Goal: Task Accomplishment & Management: Manage account settings

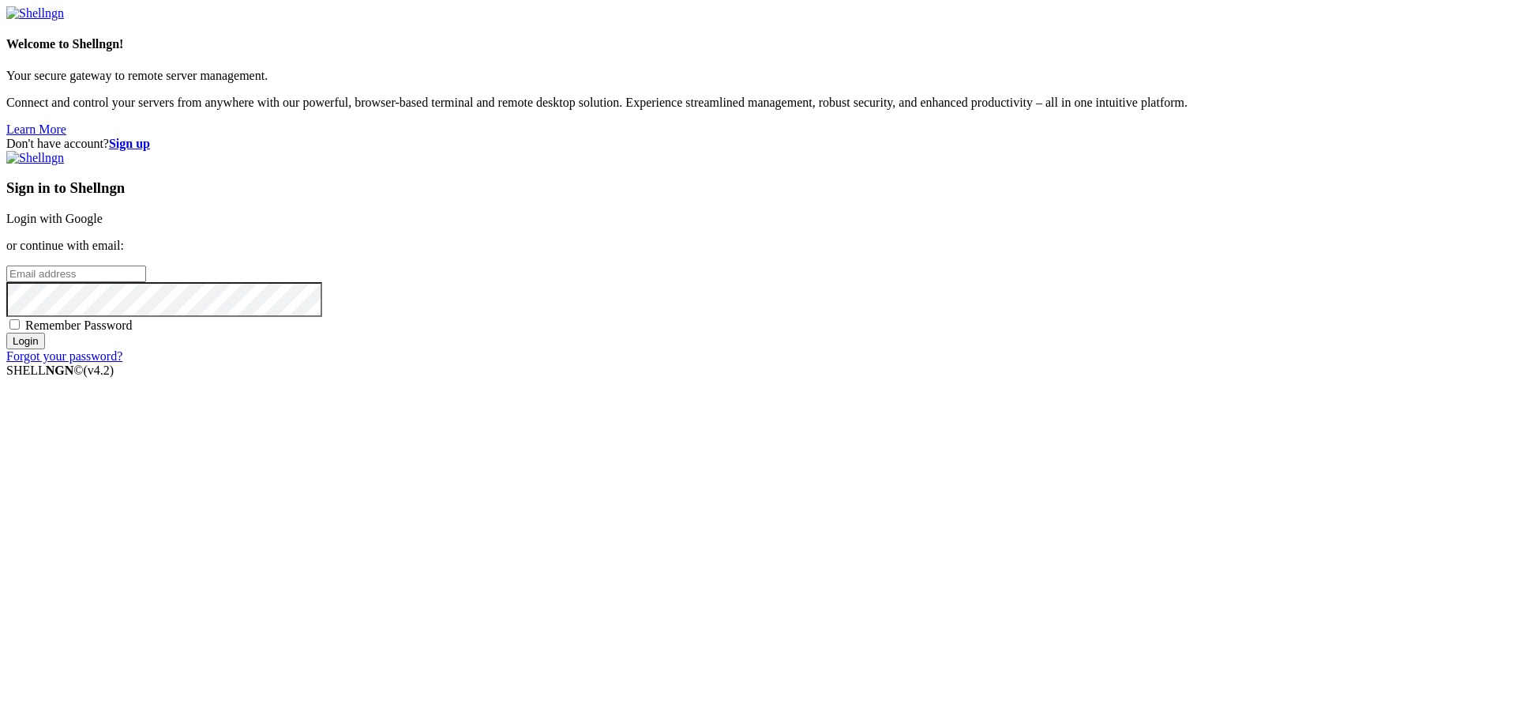
click at [103, 225] on link "Login with Google" at bounding box center [54, 218] width 96 height 13
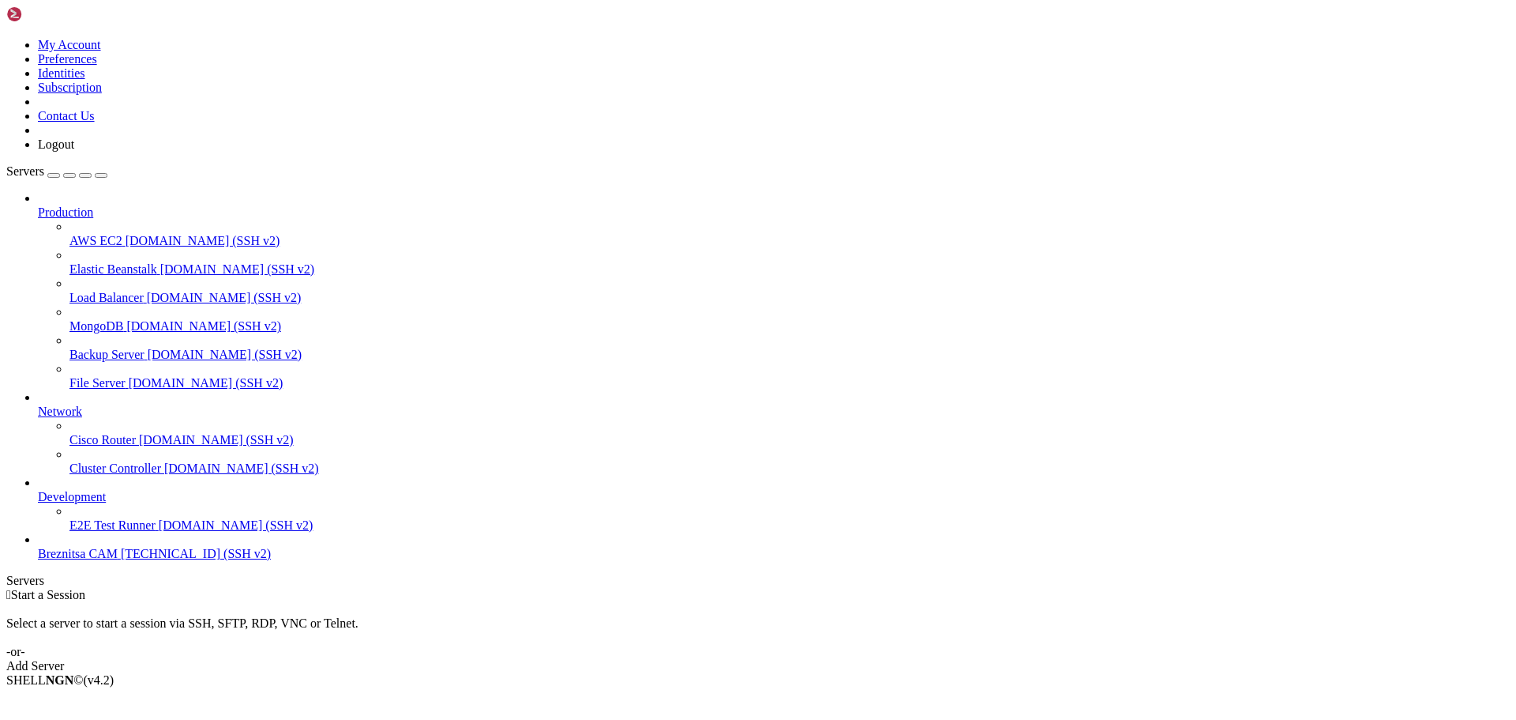
click at [81, 560] on span "Breznitsa CAM" at bounding box center [78, 553] width 80 height 13
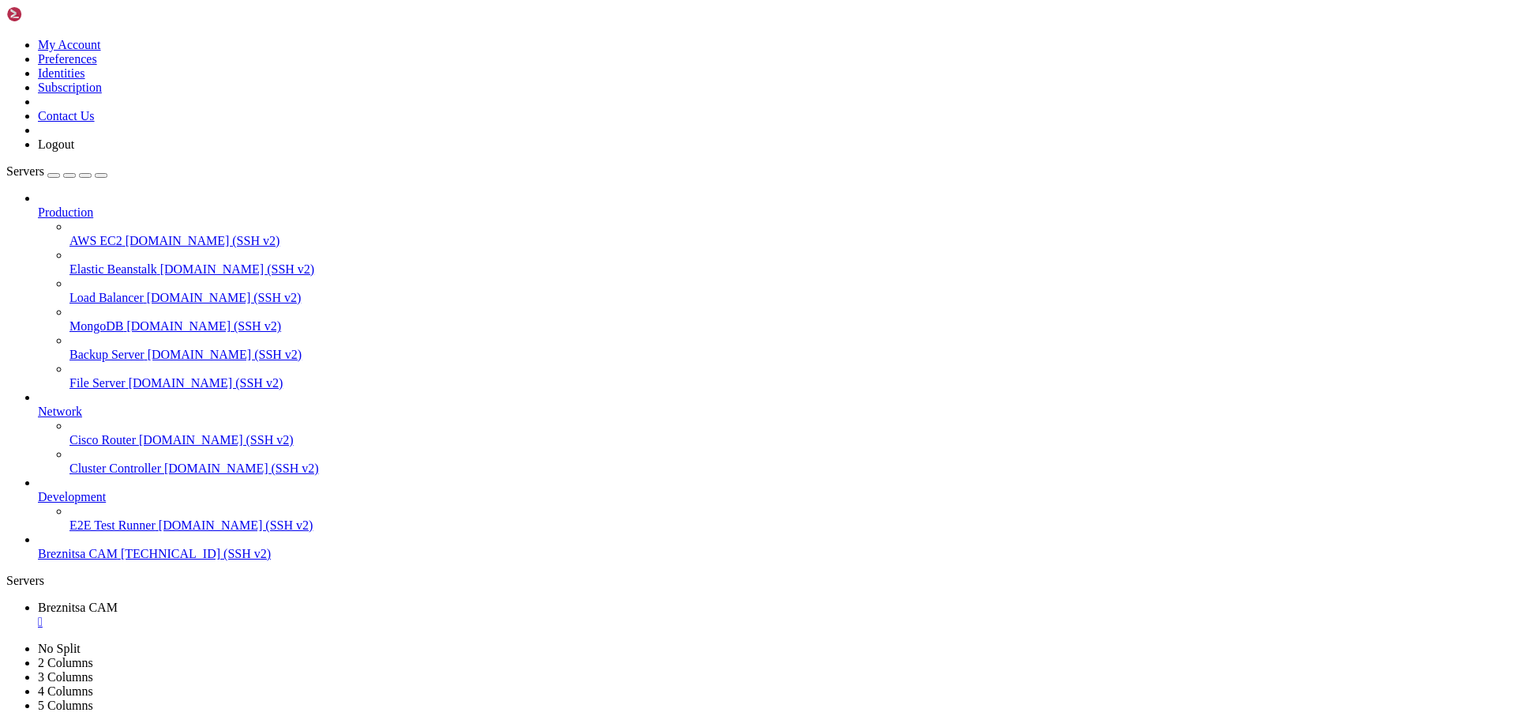
drag, startPoint x: 847, startPoint y: 258, endPoint x: 962, endPoint y: 6, distance: 276.8
click at [134, 560] on span "[TECHNICAL_ID] (SSH v2)" at bounding box center [196, 553] width 150 height 13
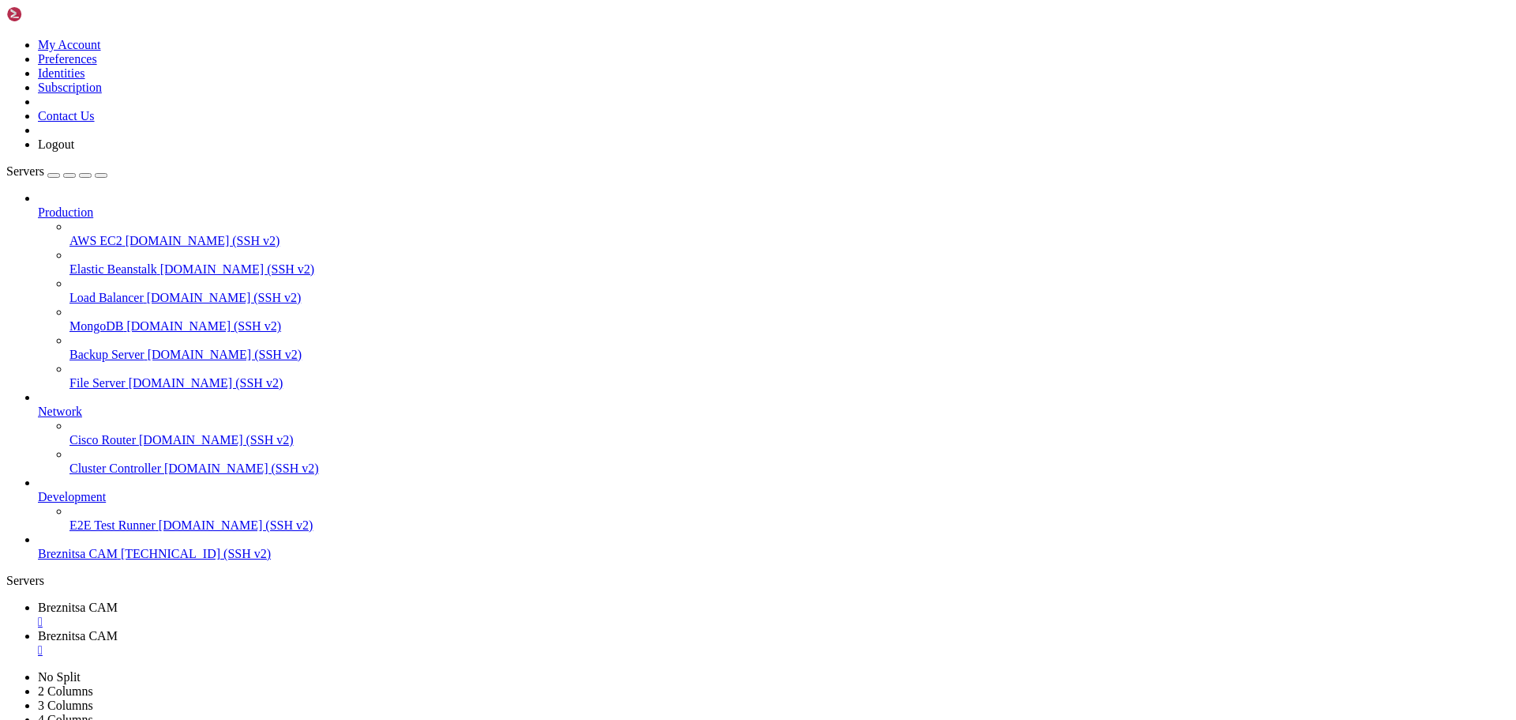
click at [118, 600] on span "Breznitsa CAM" at bounding box center [78, 606] width 80 height 13
click at [118, 629] on span "Breznitsa CAM" at bounding box center [78, 635] width 80 height 13
click at [445, 643] on div "" at bounding box center [774, 650] width 1472 height 14
click at [310, 614] on div "" at bounding box center [774, 621] width 1472 height 14
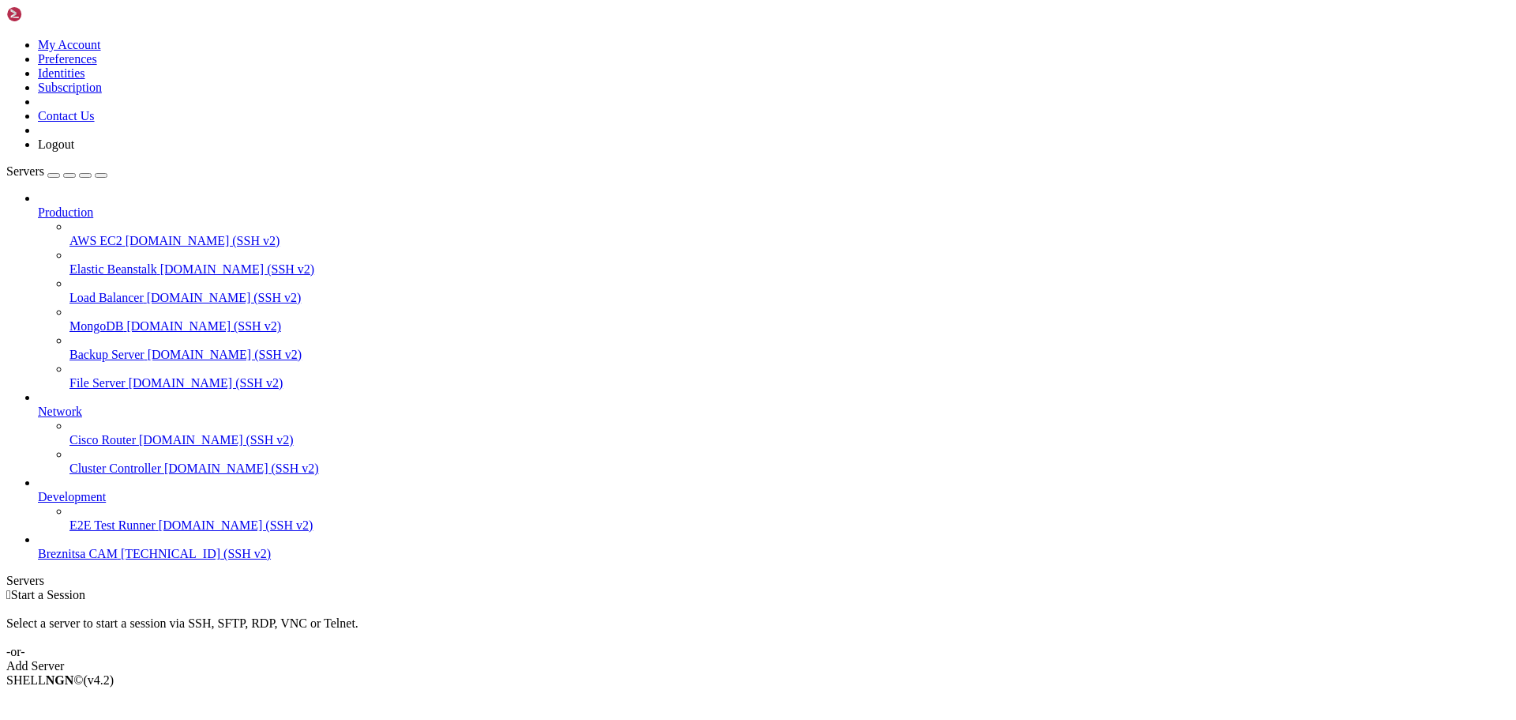
click at [828, 659] on link "Add Server" at bounding box center [758, 666] width 1504 height 14
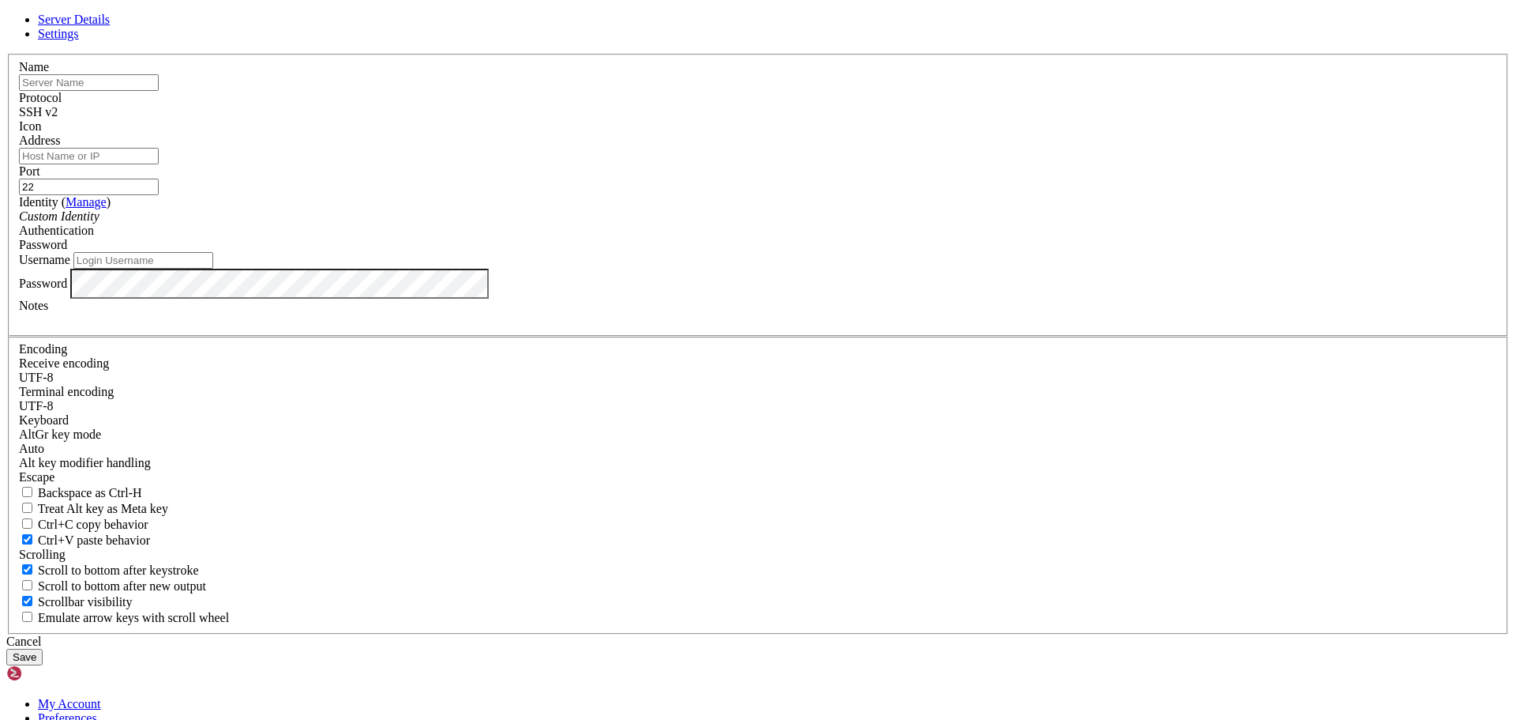
drag, startPoint x: 828, startPoint y: 285, endPoint x: 821, endPoint y: 292, distance: 9.5
click at [959, 41] on header "Server Details Settings" at bounding box center [758, 27] width 1504 height 28
click at [6, 54] on icon at bounding box center [6, 54] width 0 height 0
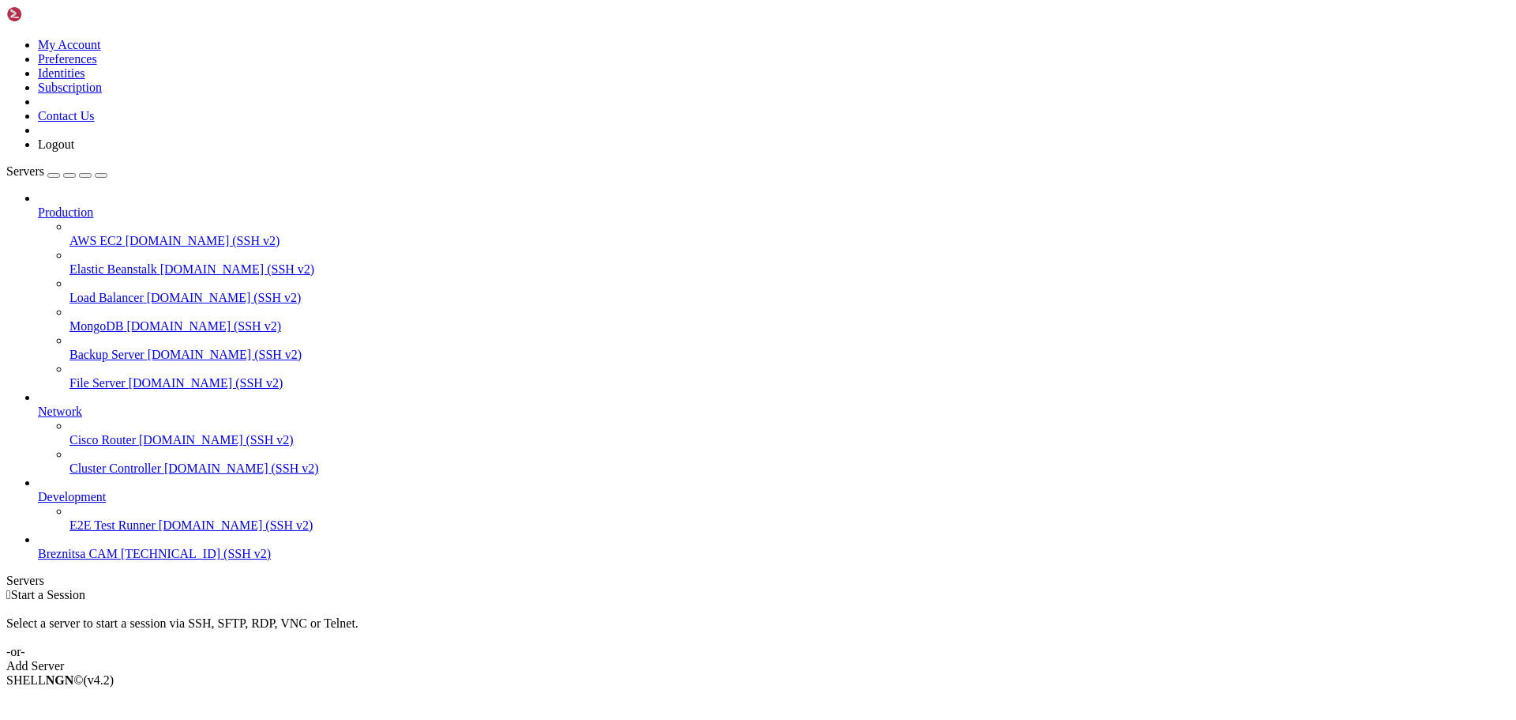
click at [117, 560] on span "Breznitsa CAM" at bounding box center [78, 553] width 80 height 13
click at [76, 560] on span "Breznitsa CAM" at bounding box center [78, 553] width 80 height 13
click at [121, 560] on span "[TECHNICAL_ID] (SSH v2)" at bounding box center [196, 553] width 150 height 13
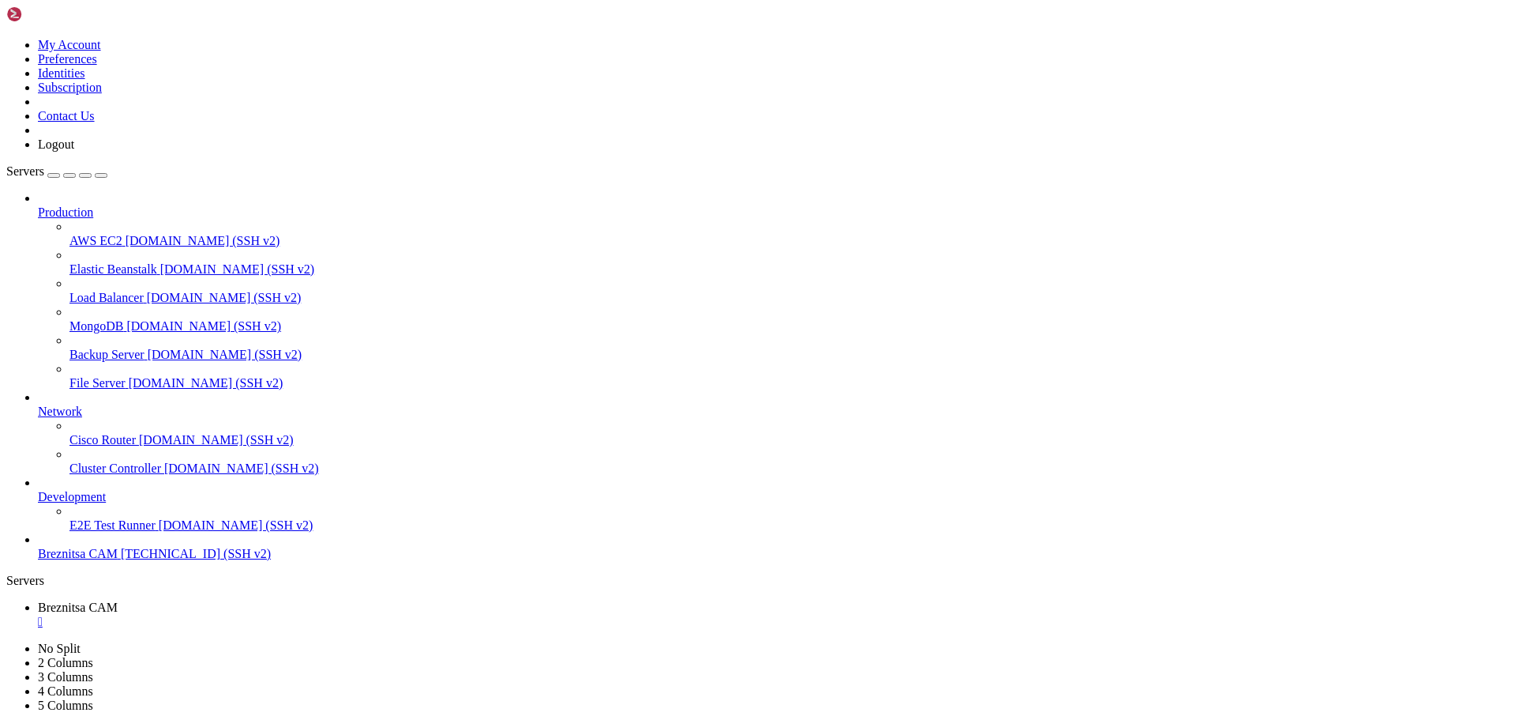
drag, startPoint x: 73, startPoint y: 890, endPoint x: 264, endPoint y: 892, distance: 191.1
click at [118, 560] on span "Breznitsa CAM" at bounding box center [78, 553] width 80 height 13
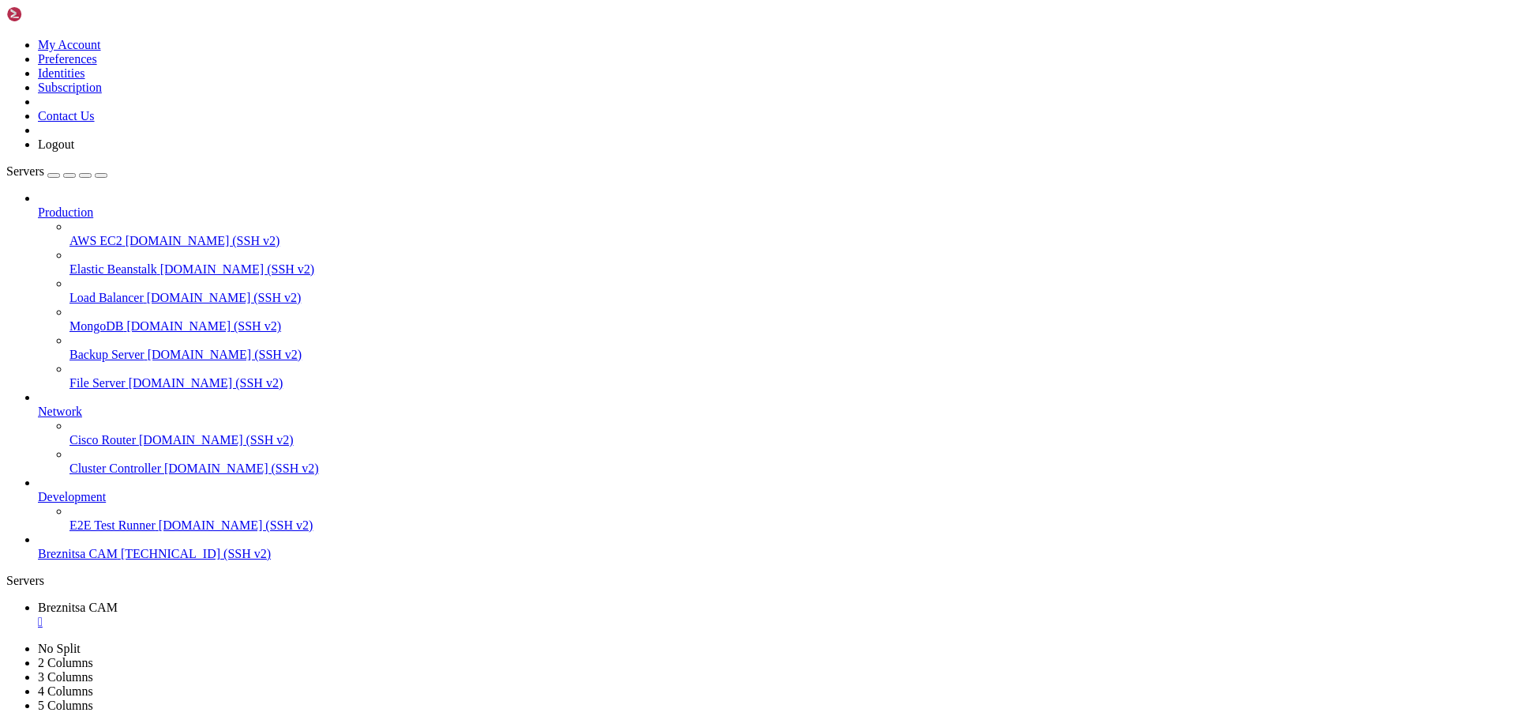
click at [441, 643] on div "" at bounding box center [774, 650] width 1472 height 14
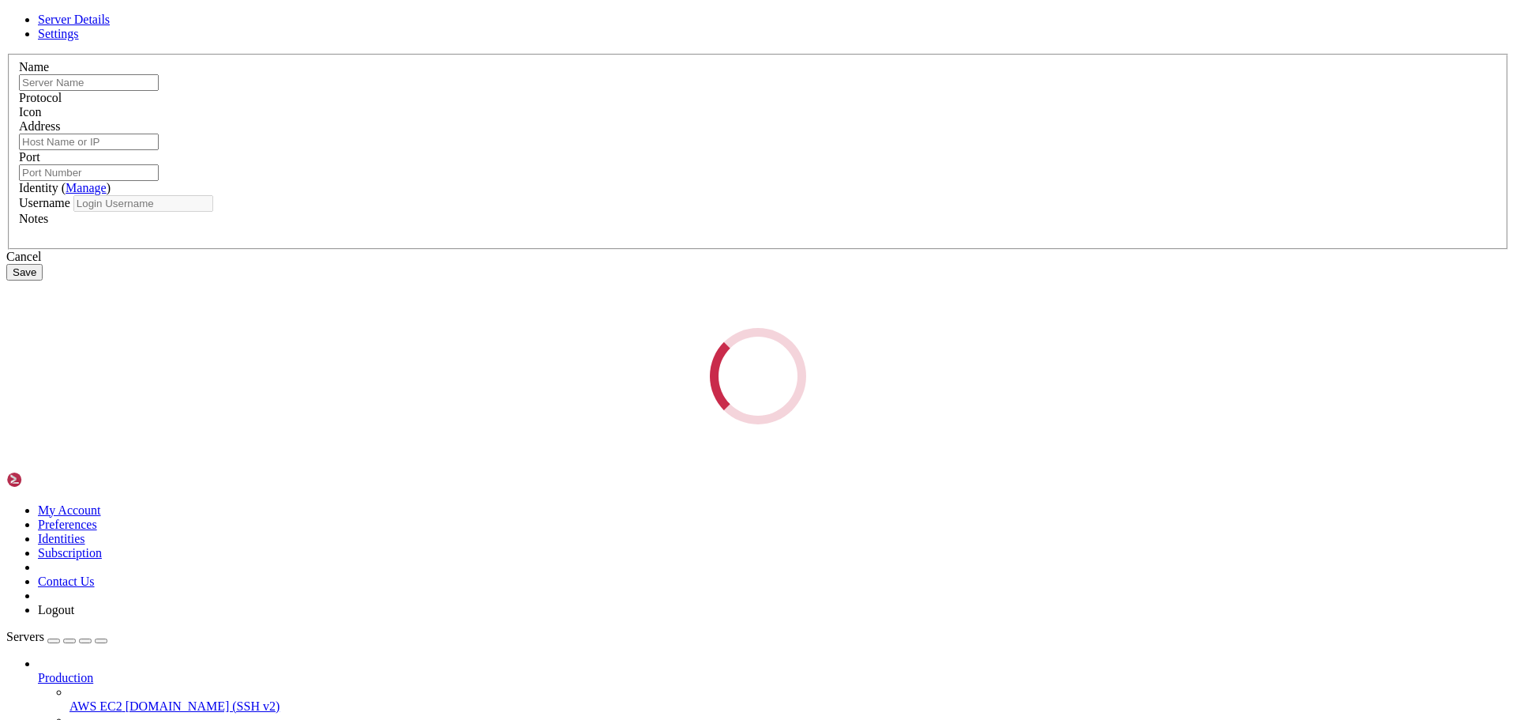
click at [967, 328] on div "Loading..." at bounding box center [758, 376] width 1504 height 96
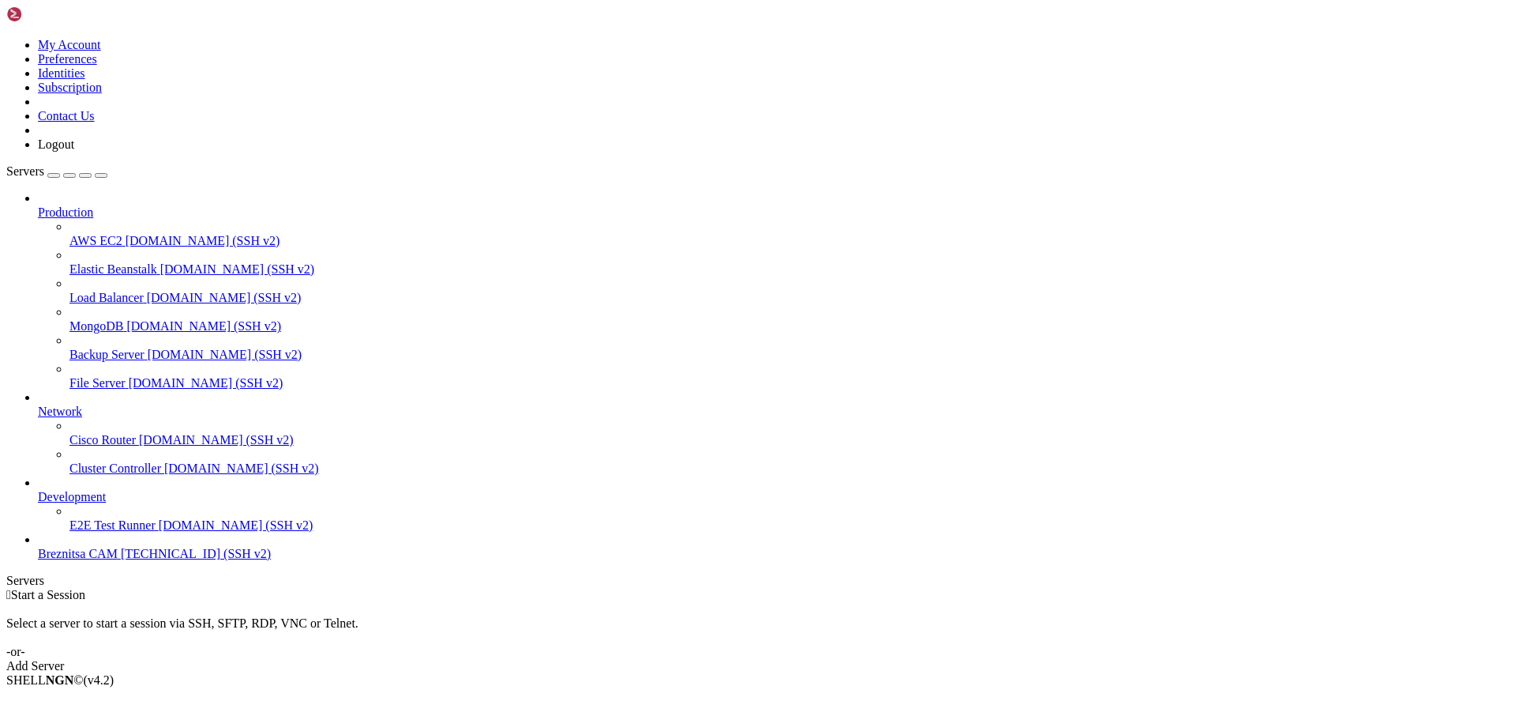
click at [146, 560] on span "[TECHNICAL_ID] (SSH v2)" at bounding box center [196, 553] width 150 height 13
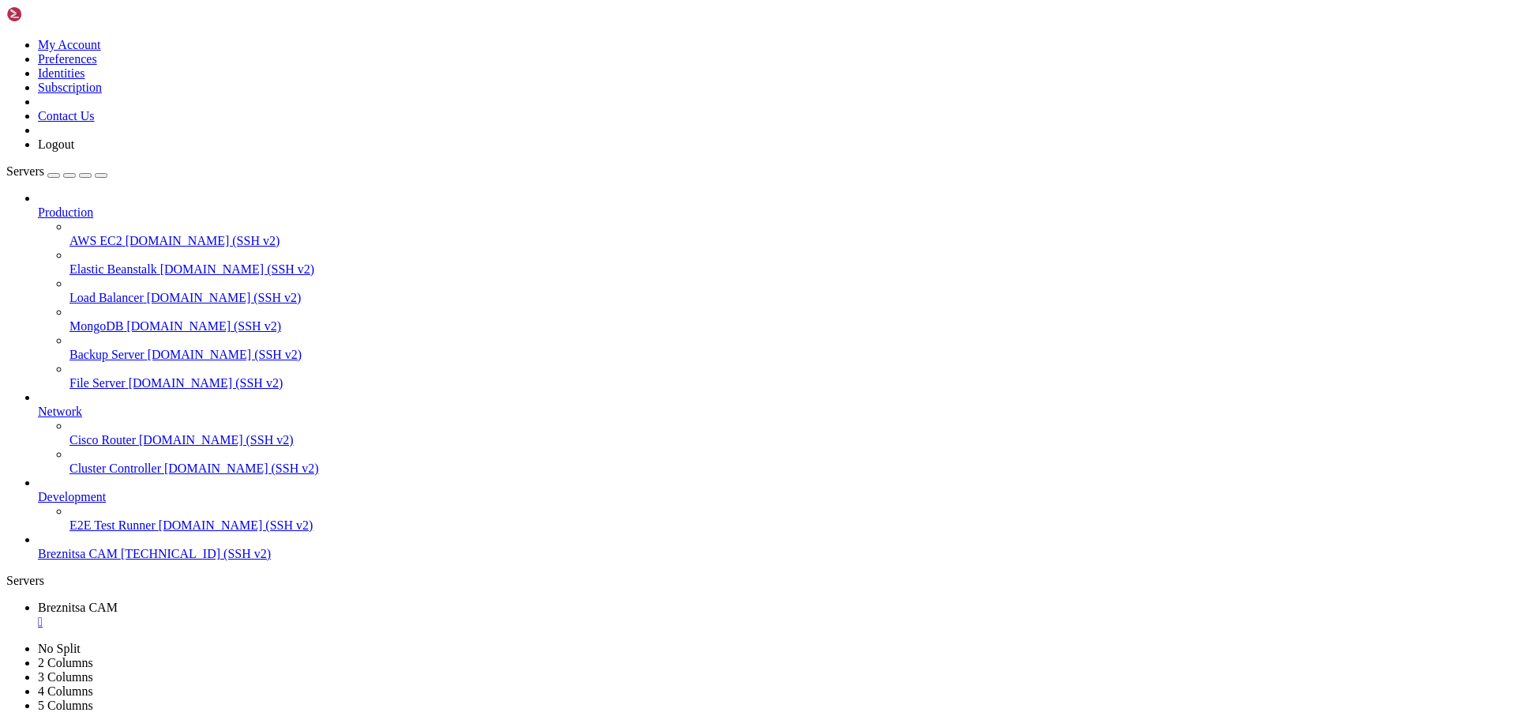
click at [6, 641] on link at bounding box center [6, 641] width 0 height 0
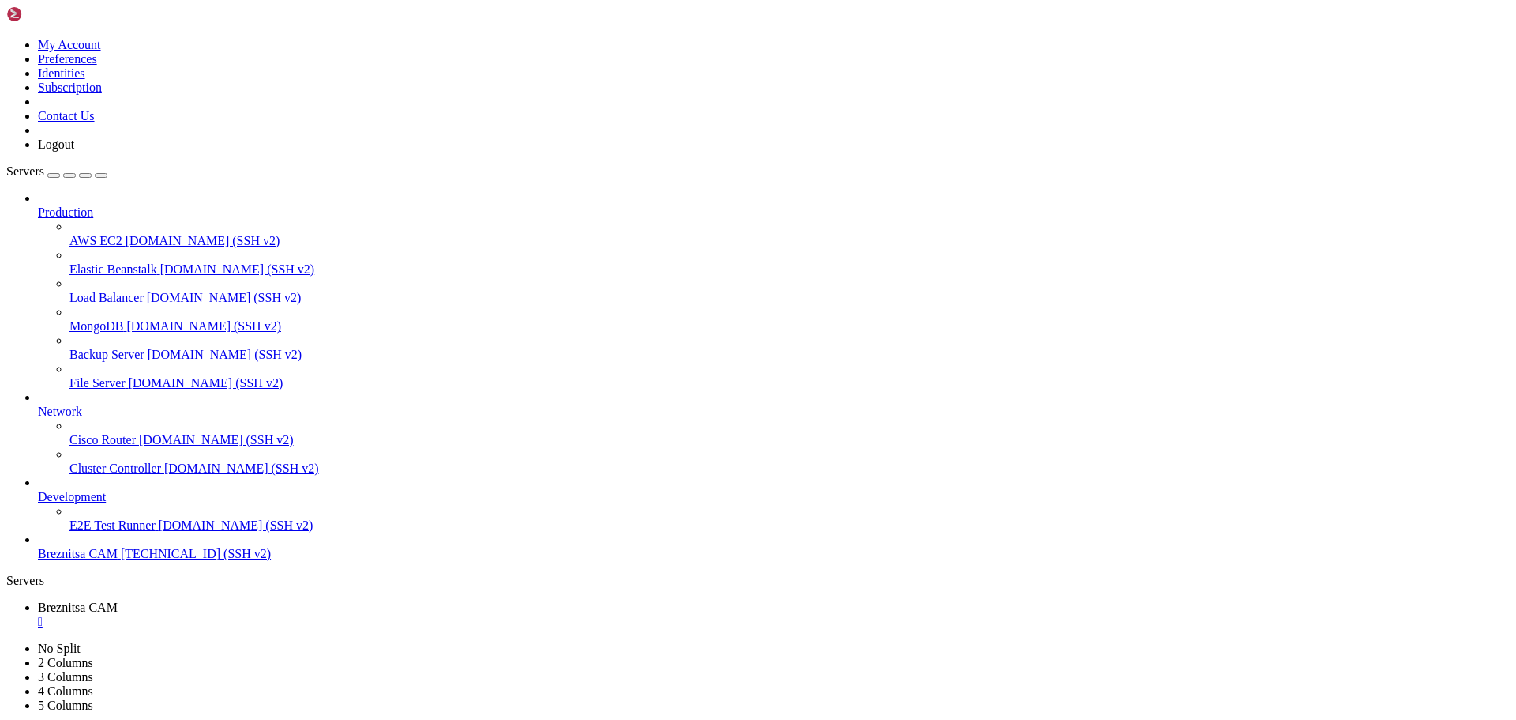
click at [148, 348] on span "[DOMAIN_NAME] (SSH v2)" at bounding box center [225, 354] width 155 height 13
click at [103, 560] on span "Breznitsa CAM" at bounding box center [78, 553] width 80 height 13
click at [113, 629] on span "Backup Server" at bounding box center [75, 635] width 75 height 13
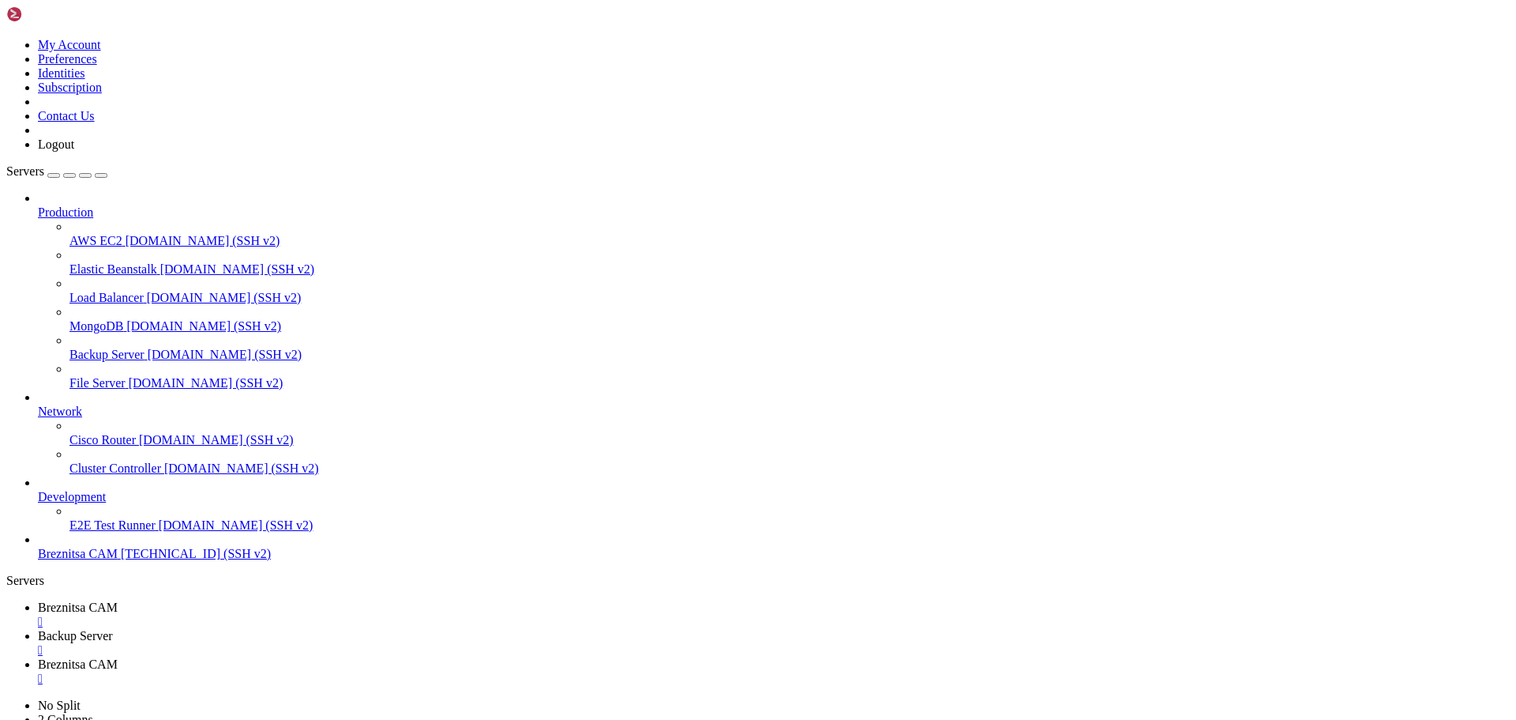
click at [438, 643] on div "" at bounding box center [774, 650] width 1472 height 14
click at [118, 629] on span "Breznitsa CAM" at bounding box center [78, 635] width 80 height 13
click at [118, 600] on span "Breznitsa CAM" at bounding box center [78, 606] width 80 height 13
click at [438, 643] on div "" at bounding box center [774, 650] width 1472 height 14
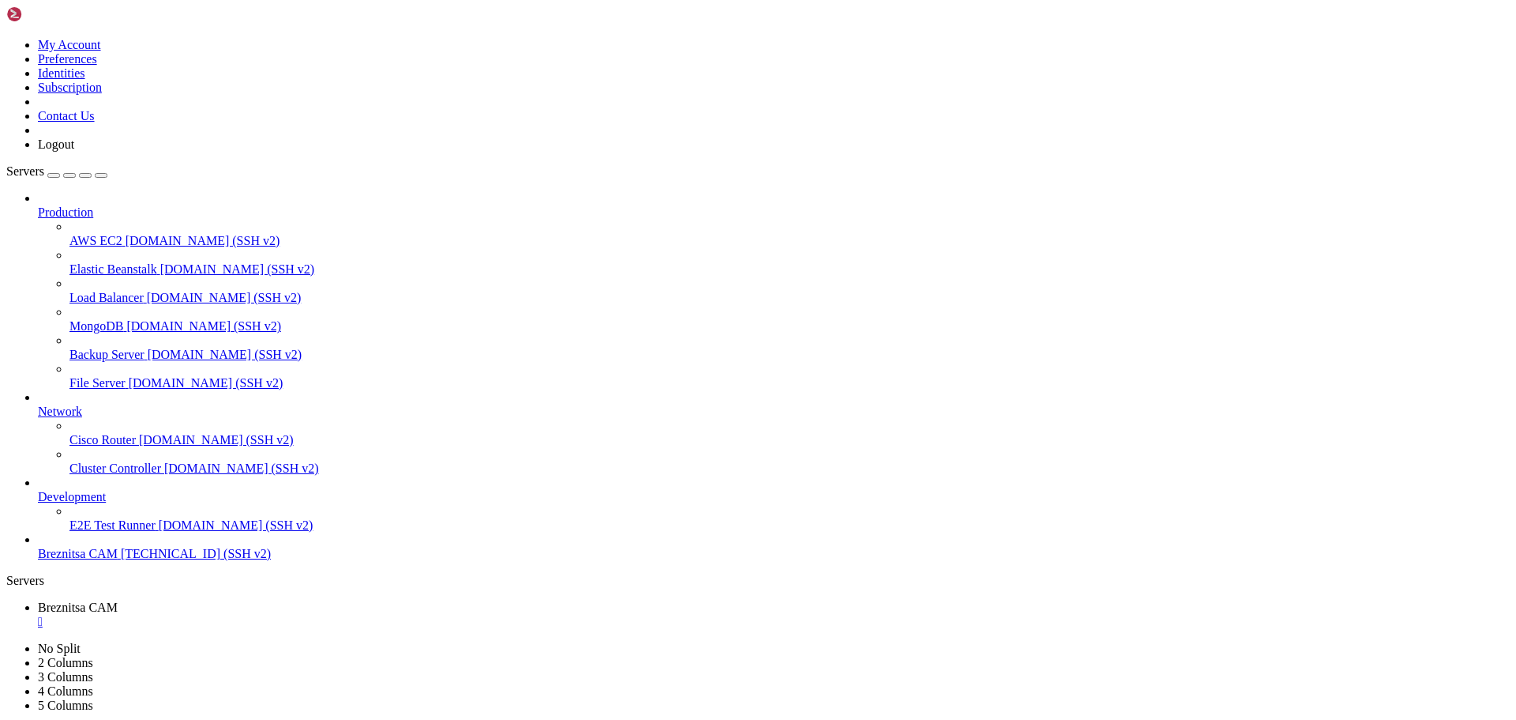
click at [70, 348] on icon at bounding box center [70, 348] width 0 height 0
click at [129, 376] on span "[DOMAIN_NAME] (SSH v2)" at bounding box center [206, 382] width 155 height 13
click at [94, 629] on span "File Server" at bounding box center [66, 635] width 56 height 13
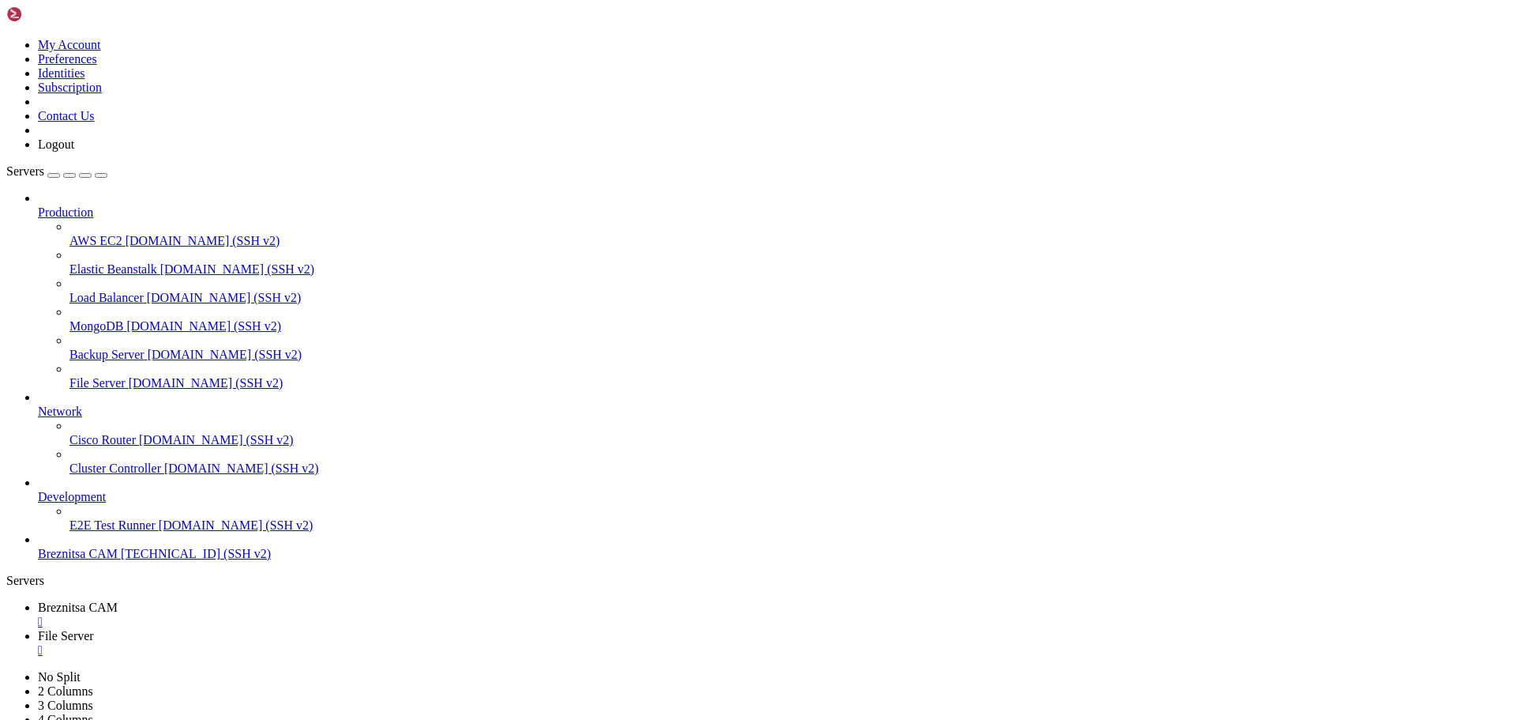
click at [118, 600] on span "Breznitsa CAM" at bounding box center [78, 606] width 80 height 13
click at [94, 629] on span "File Server" at bounding box center [66, 635] width 56 height 13
click at [313, 614] on div "" at bounding box center [774, 621] width 1472 height 14
click at [111, 560] on span "Breznitsa CAM" at bounding box center [78, 553] width 80 height 13
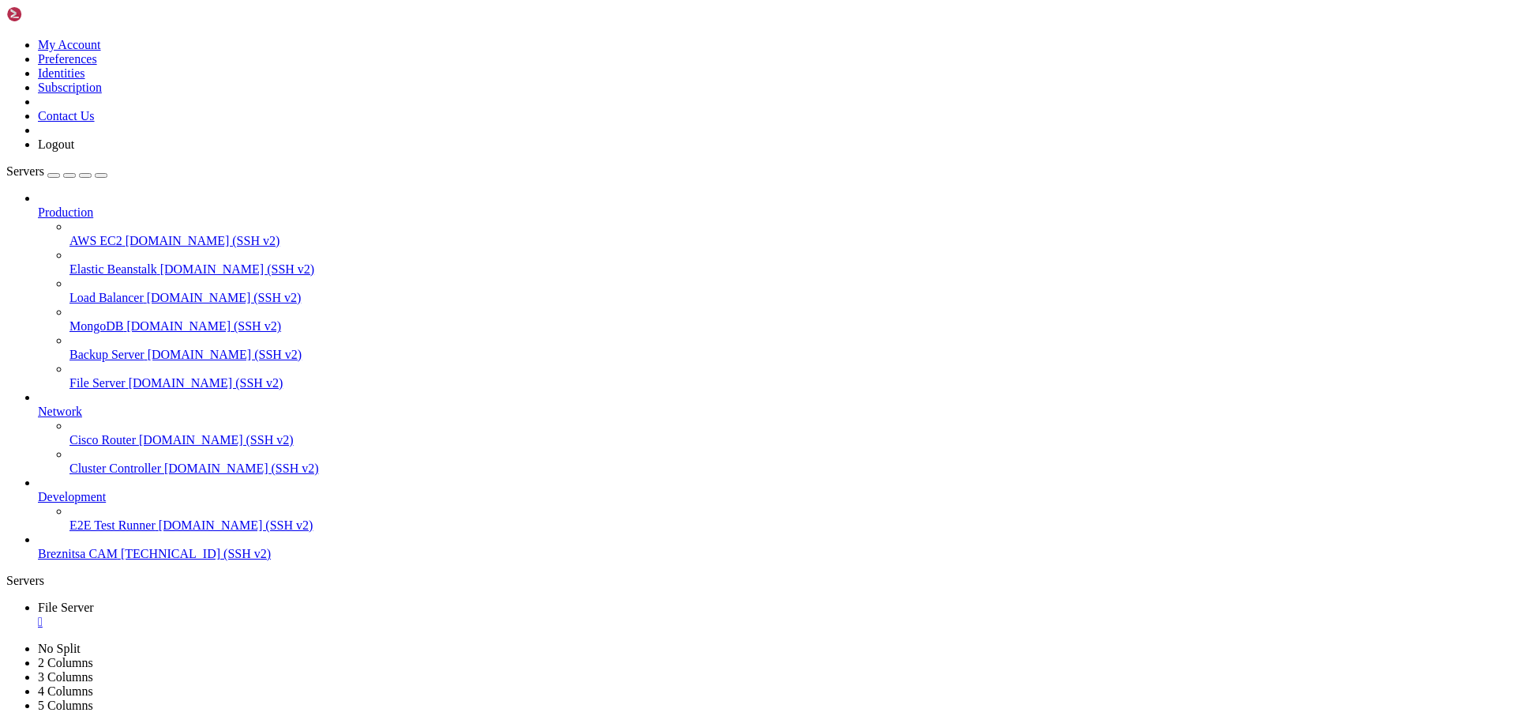
click at [111, 560] on span "Breznitsa CAM" at bounding box center [78, 553] width 80 height 13
click at [94, 600] on span "File Server" at bounding box center [66, 606] width 56 height 13
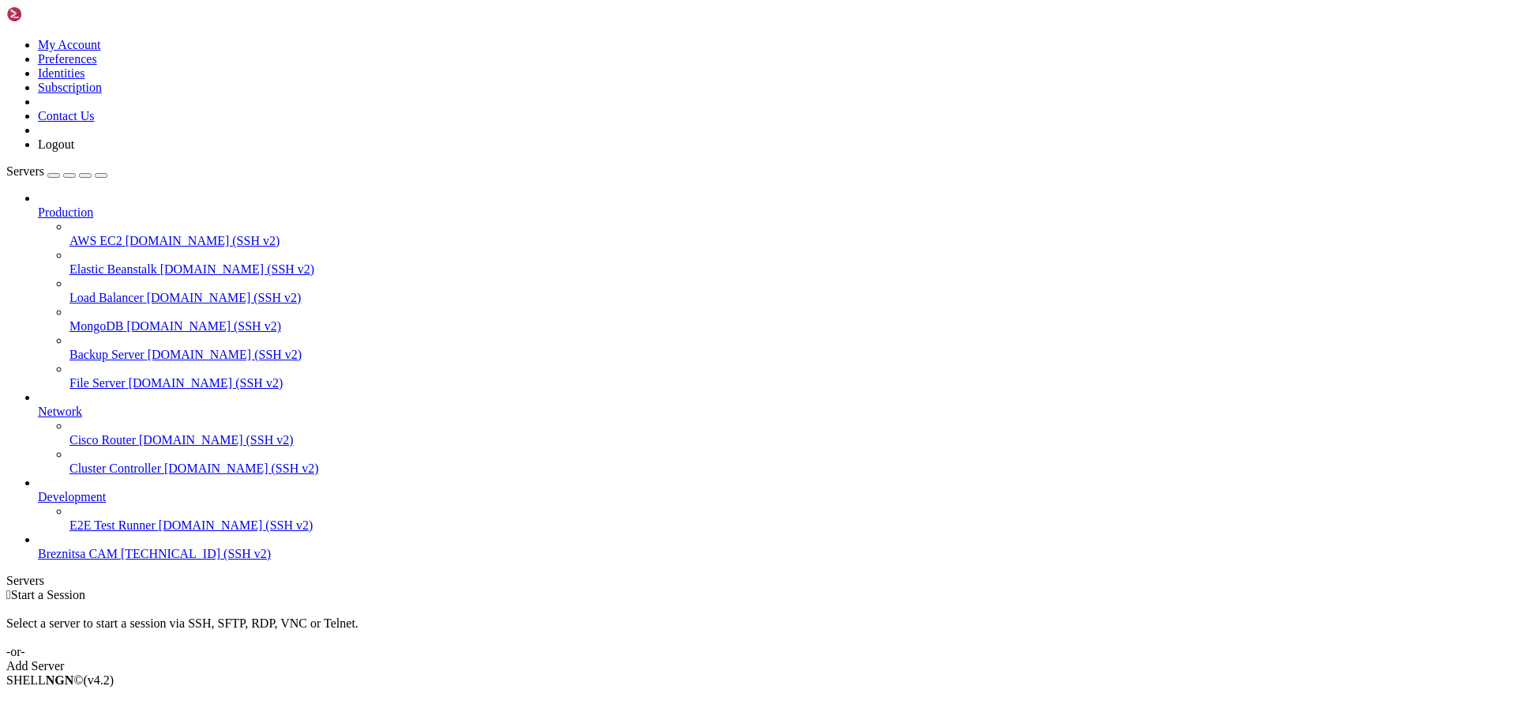
click at [118, 560] on span "Breznitsa CAM" at bounding box center [78, 553] width 80 height 13
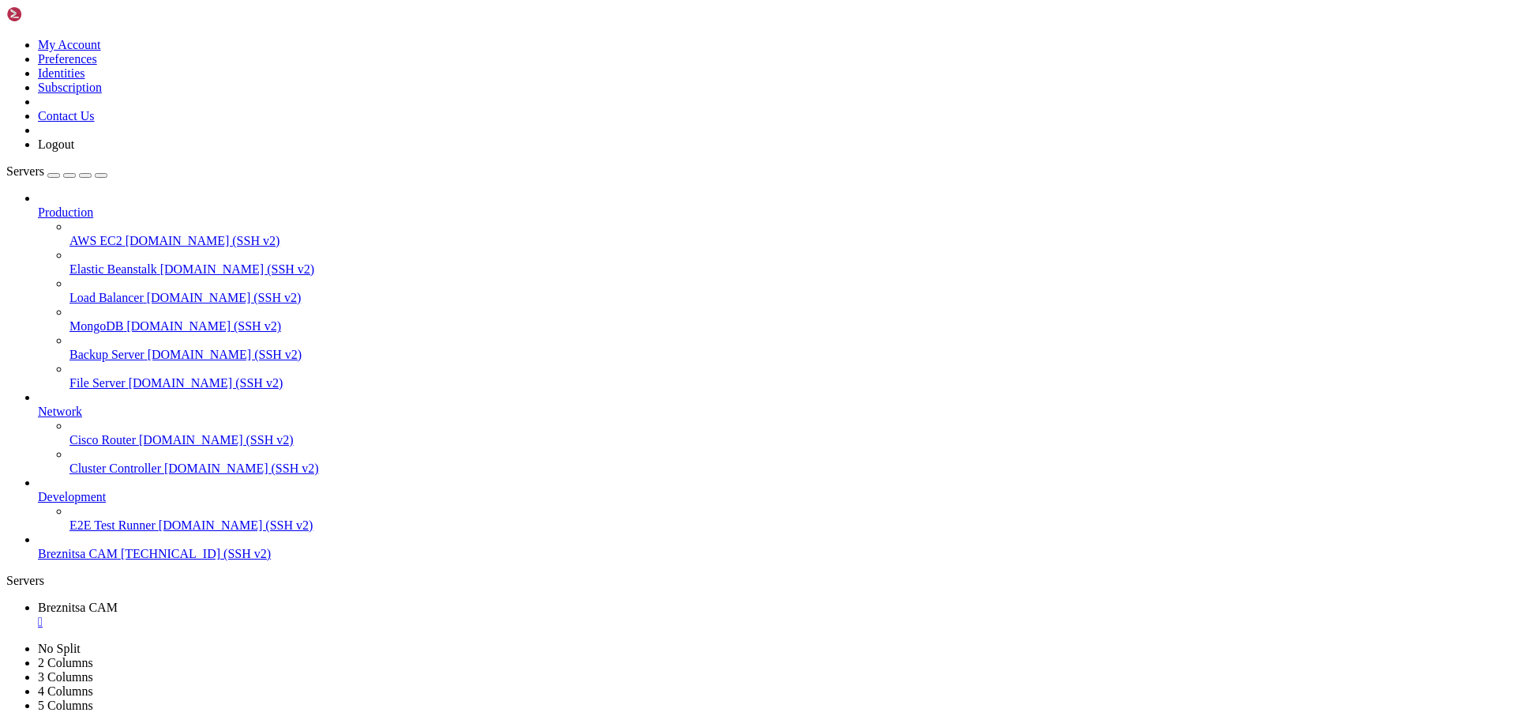
drag, startPoint x: 213, startPoint y: 996, endPoint x: 219, endPoint y: 984, distance: 13.1
drag, startPoint x: 148, startPoint y: 637, endPoint x: 184, endPoint y: 22, distance: 615.5
click at [6, 38] on link at bounding box center [6, 38] width 0 height 0
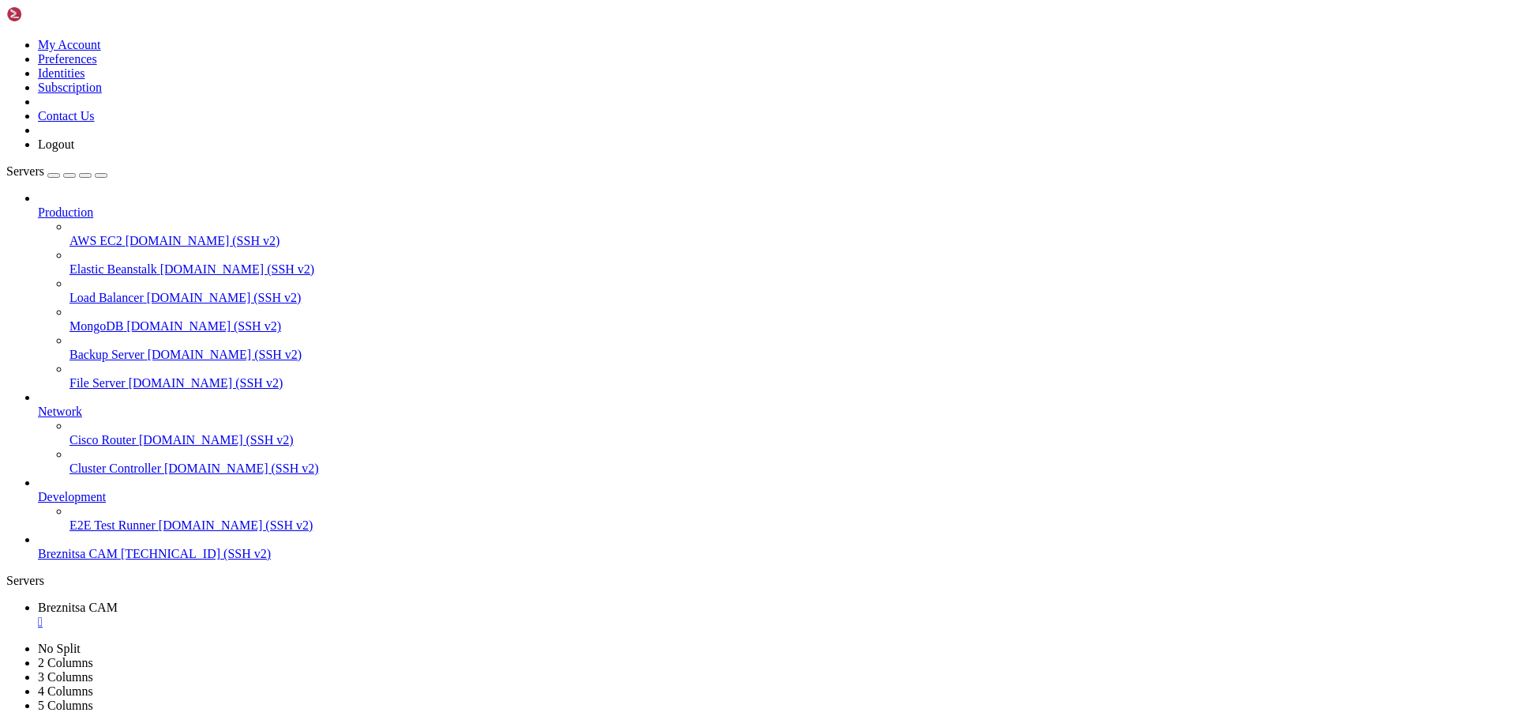
click at [6, 38] on link at bounding box center [6, 38] width 0 height 0
click at [101, 51] on link "My Account" at bounding box center [69, 44] width 63 height 13
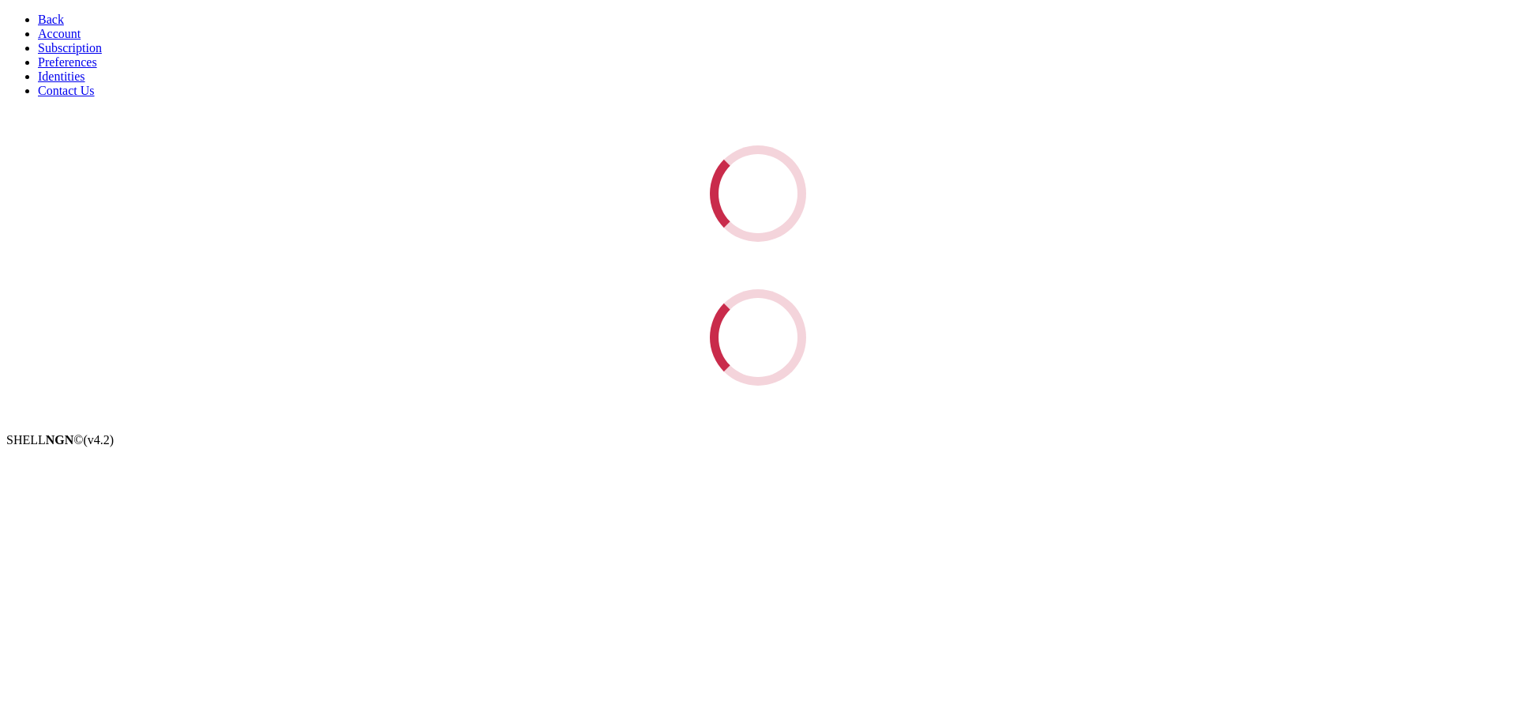
click at [73, 83] on span "Identities" at bounding box center [61, 76] width 47 height 13
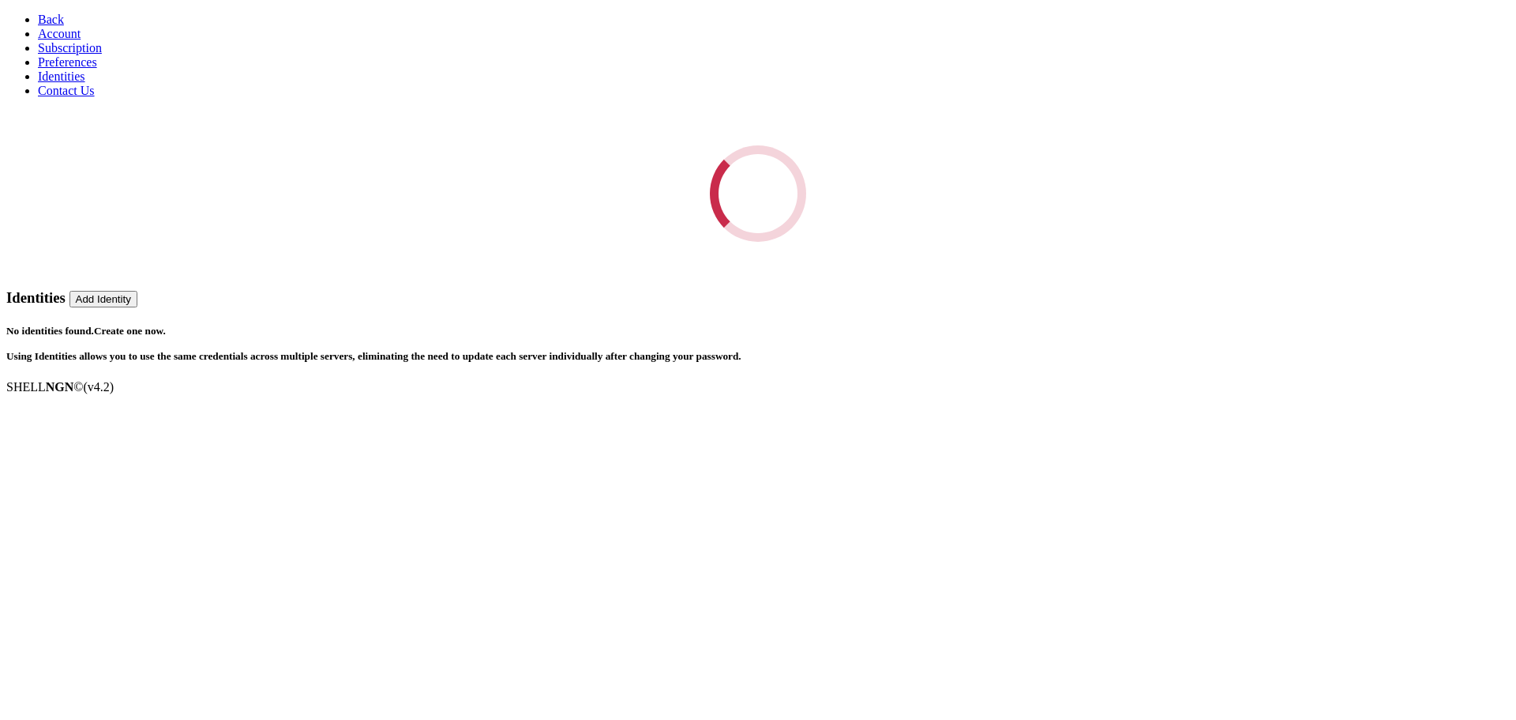
click at [562, 145] on div "Loading..." at bounding box center [758, 193] width 1504 height 96
click at [57, 18] on link "Back" at bounding box center [51, 19] width 26 height 13
